Goal: Transaction & Acquisition: Purchase product/service

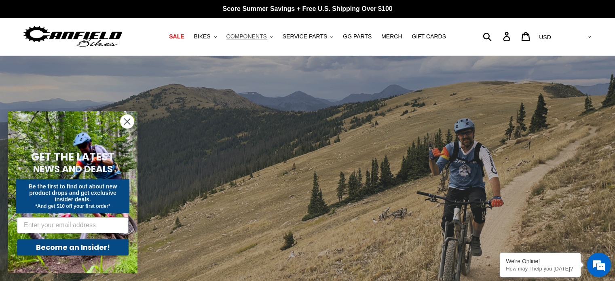
click at [258, 37] on span "COMPONENTS" at bounding box center [246, 36] width 40 height 7
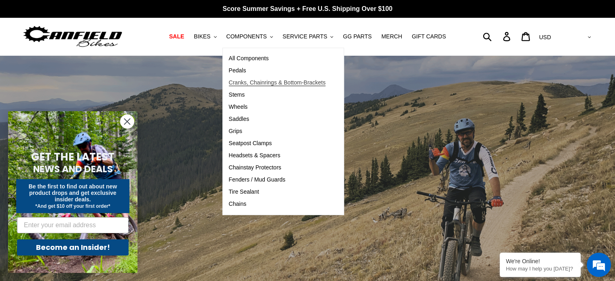
click at [249, 82] on span "Cranks, Chainrings & Bottom-Brackets" at bounding box center [277, 82] width 97 height 7
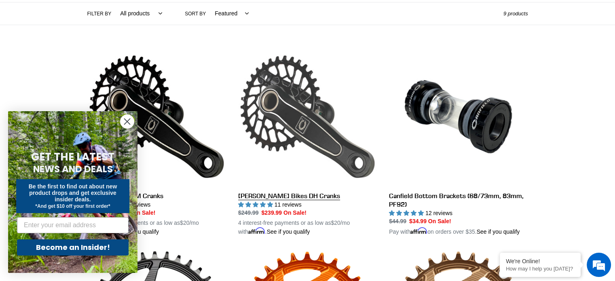
scroll to position [189, 0]
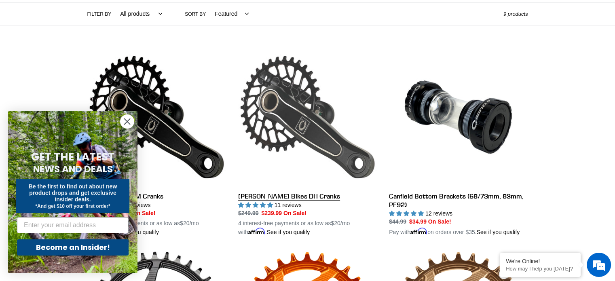
click at [281, 101] on link "Canfield Bikes DH Cranks" at bounding box center [307, 142] width 139 height 189
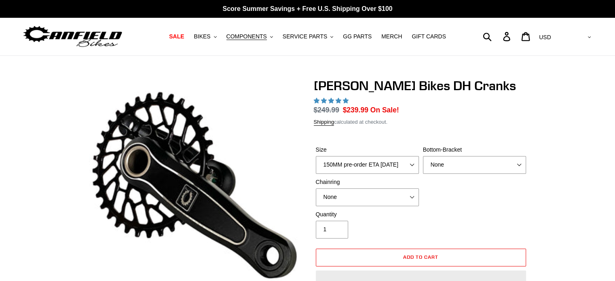
select select "highest-rating"
